Goal: Find specific page/section: Find specific page/section

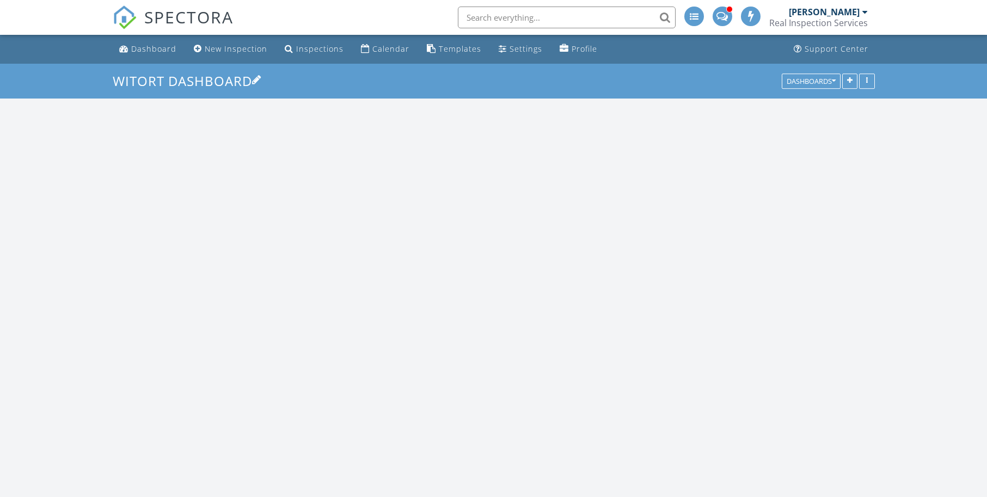
scroll to position [627, 1004]
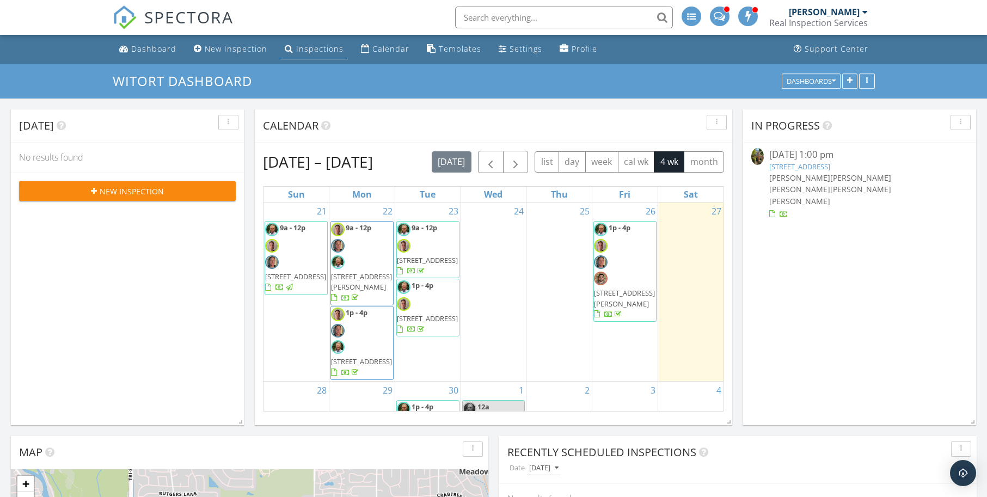
click at [318, 48] on div "Inspections" at bounding box center [319, 49] width 47 height 10
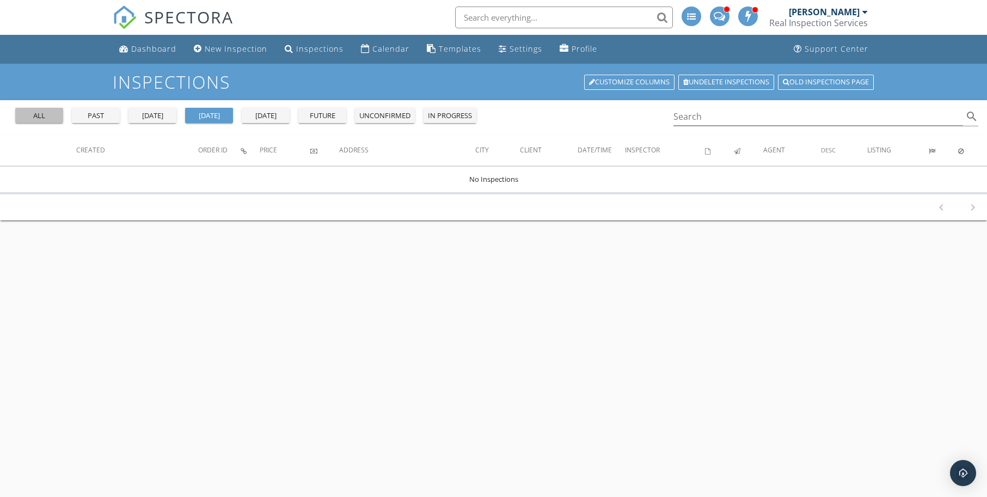
click at [40, 115] on div "all" at bounding box center [39, 116] width 39 height 11
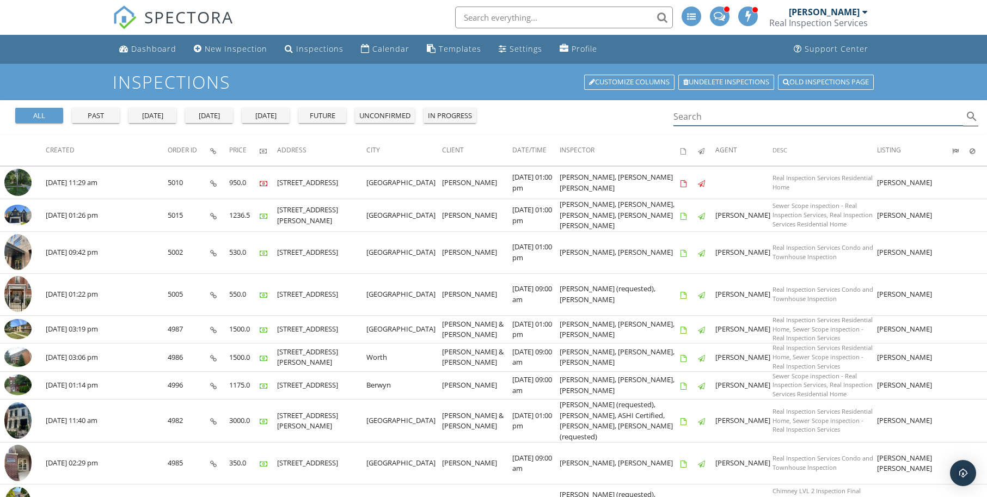
click at [707, 115] on input "Search" at bounding box center [818, 117] width 290 height 18
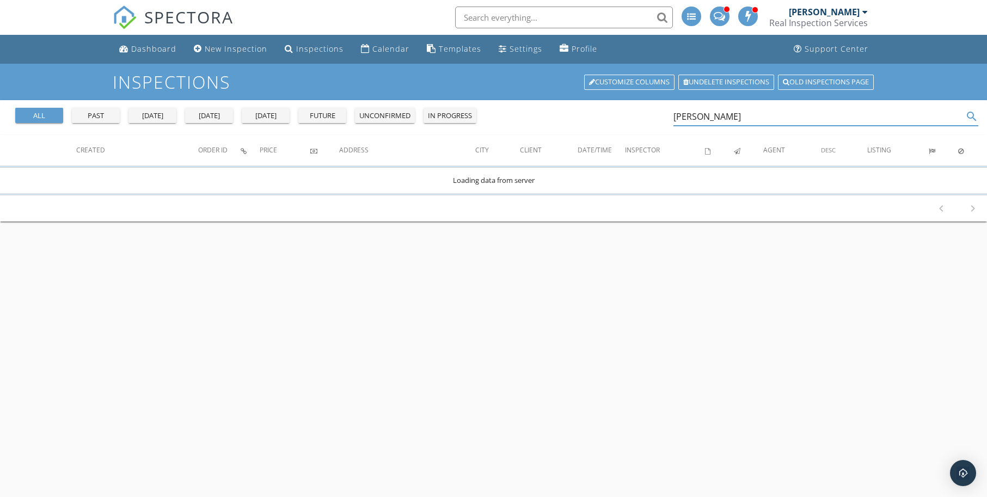
type input "[PERSON_NAME]"
